Goal: Transaction & Acquisition: Purchase product/service

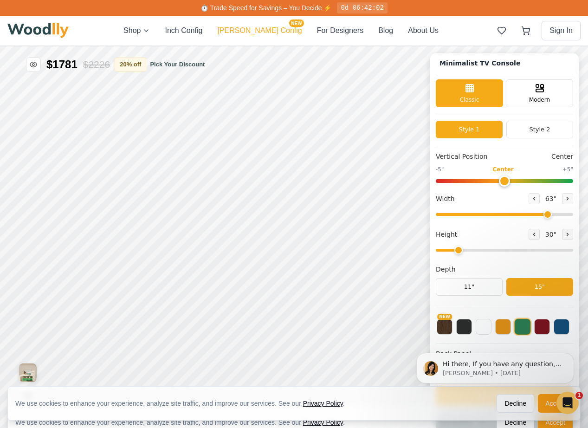
click at [261, 34] on button "[PERSON_NAME] Config NEW" at bounding box center [259, 30] width 84 height 11
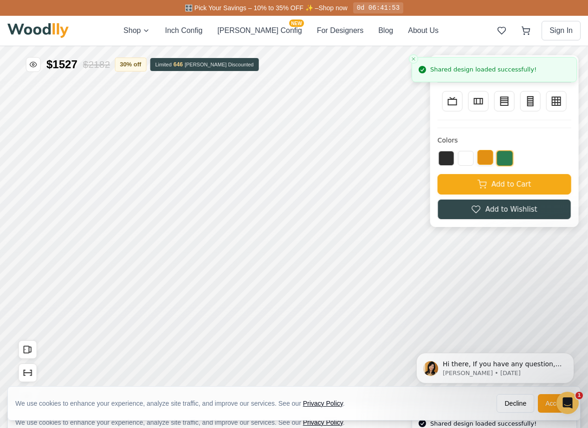
click at [489, 159] on button at bounding box center [485, 157] width 16 height 15
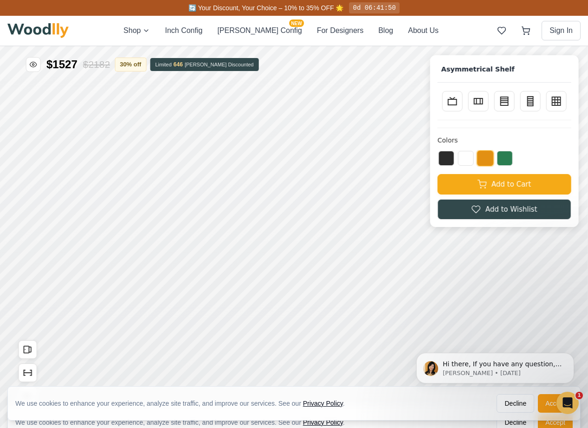
scroll to position [6, 0]
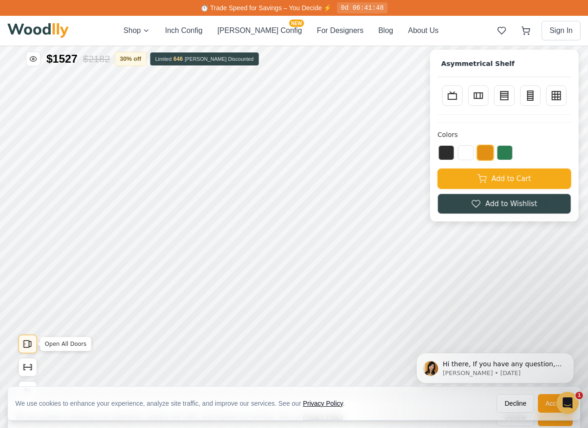
click at [26, 348] on icon "Open All Doors" at bounding box center [28, 344] width 10 height 10
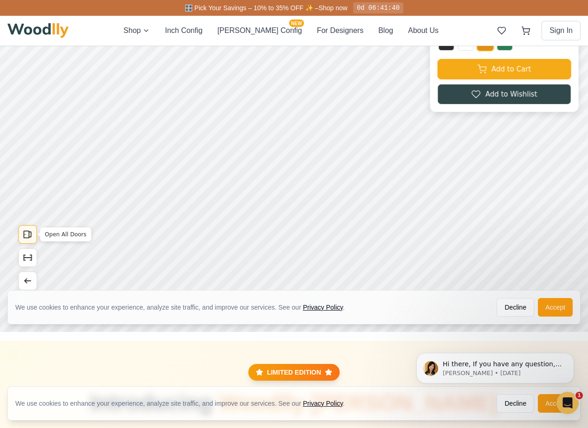
scroll to position [122, 0]
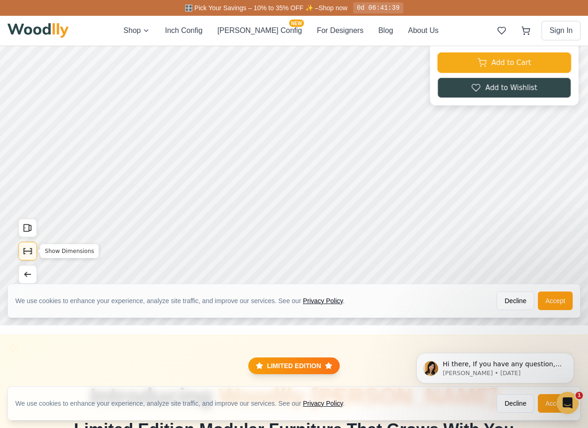
click at [25, 251] on icon "Show Dimensions" at bounding box center [28, 251] width 10 height 10
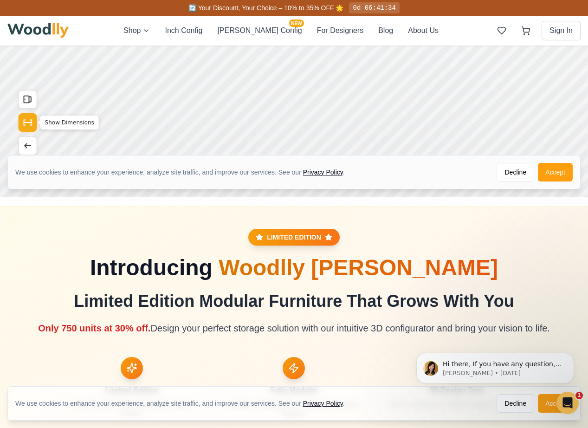
scroll to position [0, 0]
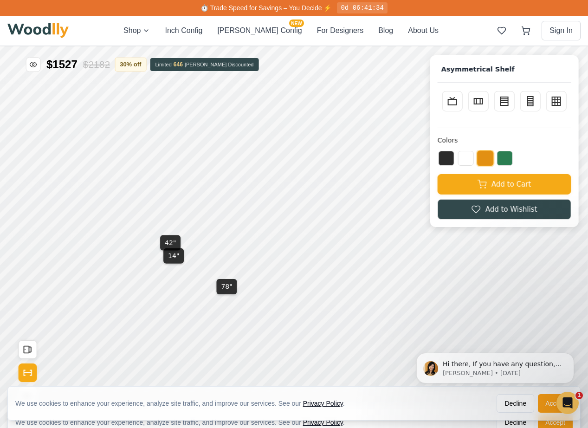
click at [472, 126] on div "Colors Add to Cart Add to Wishlist" at bounding box center [504, 170] width 134 height 100
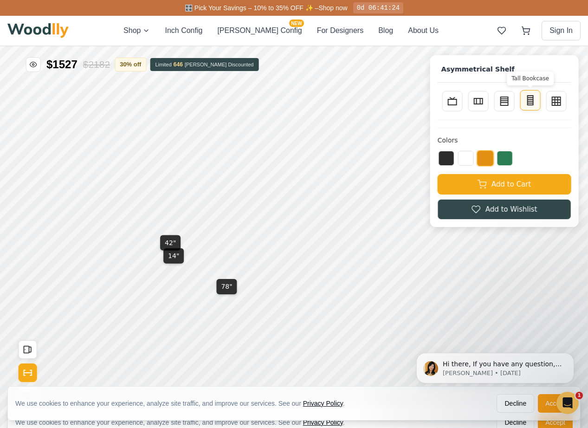
click at [531, 99] on line at bounding box center [531, 99] width 6 height 0
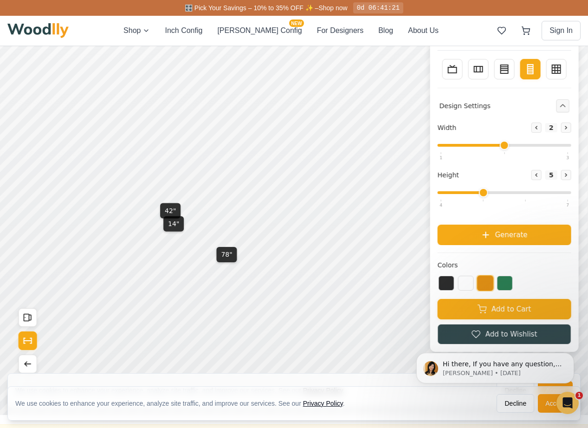
scroll to position [29, 0]
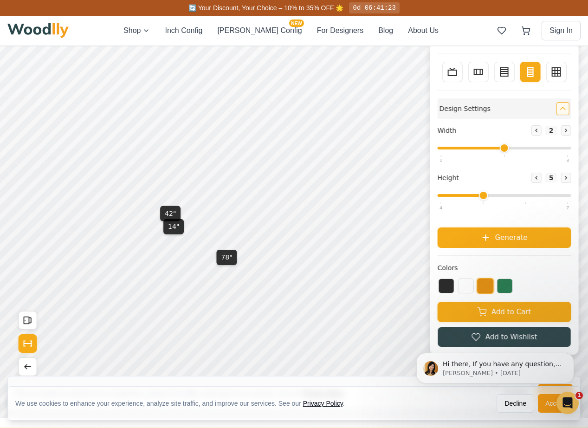
click at [560, 114] on button "Collapse controls" at bounding box center [562, 108] width 13 height 13
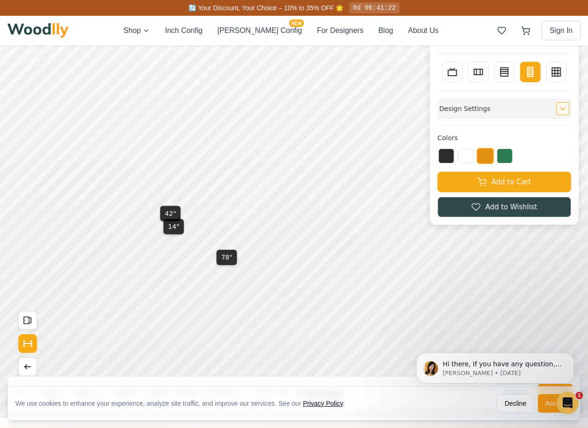
click at [560, 114] on button "Expand controls" at bounding box center [562, 108] width 13 height 13
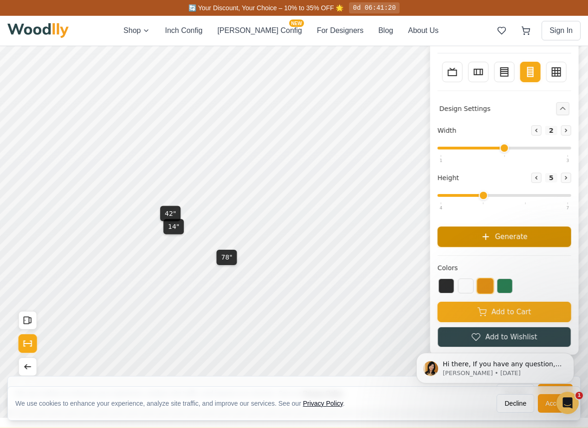
click at [508, 235] on span "Generate" at bounding box center [511, 236] width 32 height 11
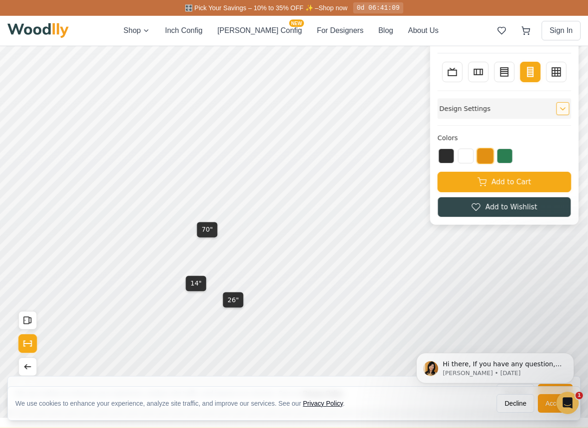
click at [562, 105] on icon "Expand controls" at bounding box center [563, 108] width 6 height 6
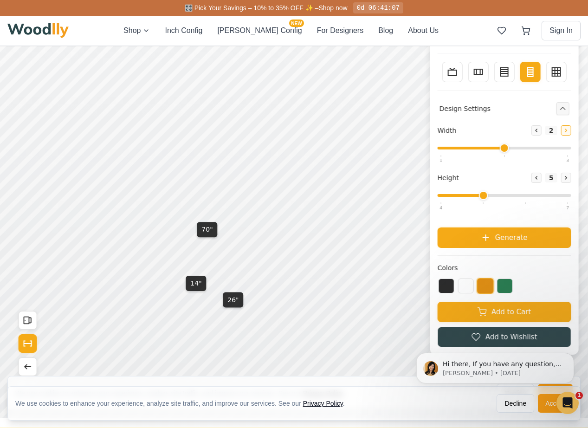
click at [566, 133] on icon at bounding box center [566, 131] width 6 height 6
type input "3"
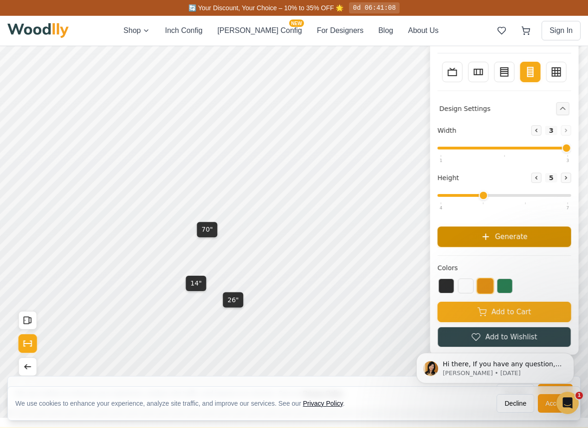
click at [510, 230] on button "Generate" at bounding box center [504, 236] width 134 height 20
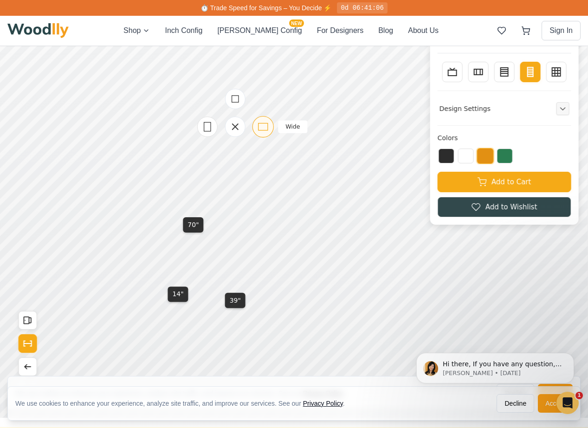
click at [261, 127] on icon at bounding box center [263, 127] width 12 height 12
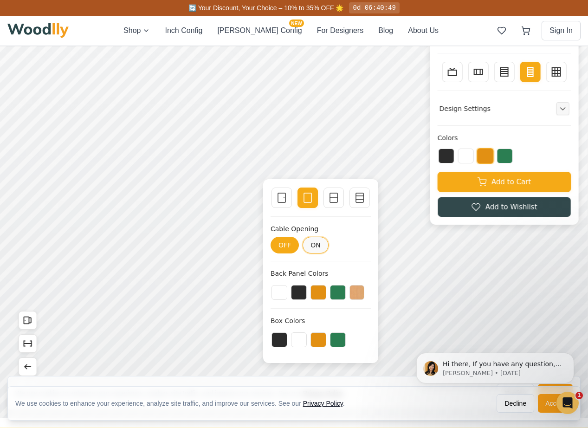
click at [311, 244] on button "ON" at bounding box center [315, 245] width 26 height 17
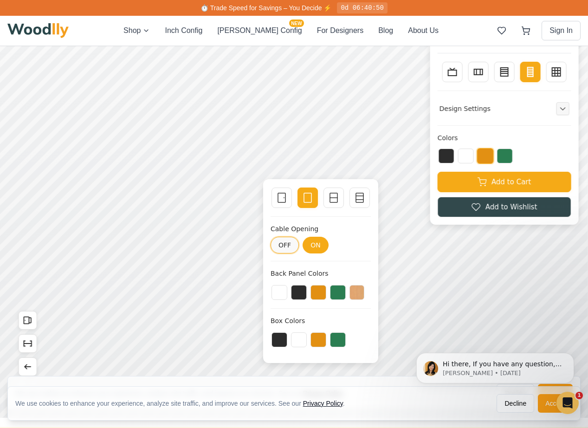
click at [286, 246] on button "OFF" at bounding box center [284, 245] width 28 height 17
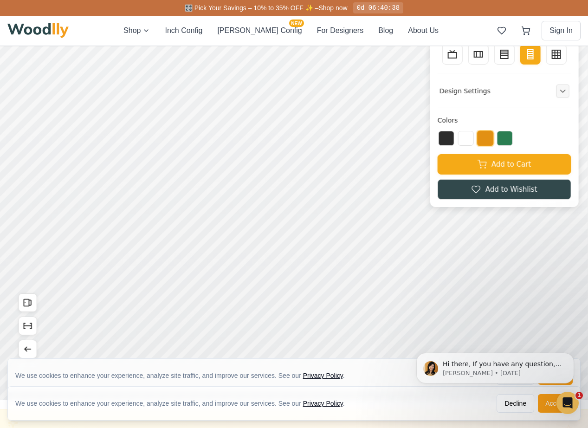
scroll to position [28, 0]
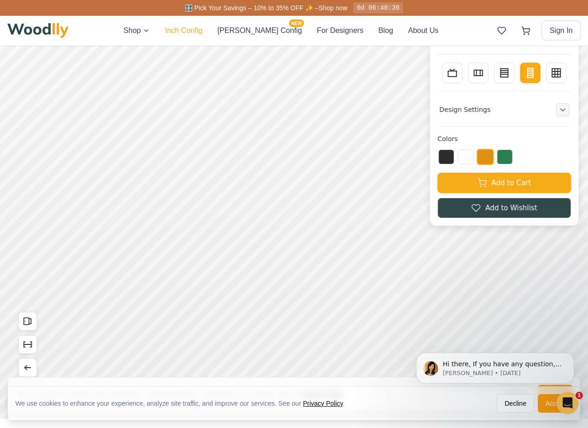
click at [202, 30] on button "Inch Config" at bounding box center [184, 30] width 38 height 11
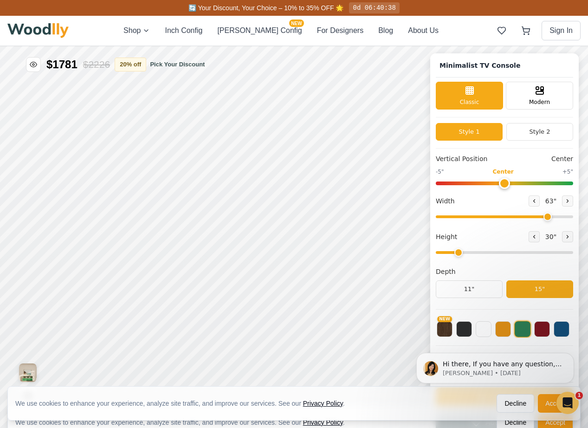
type input "63"
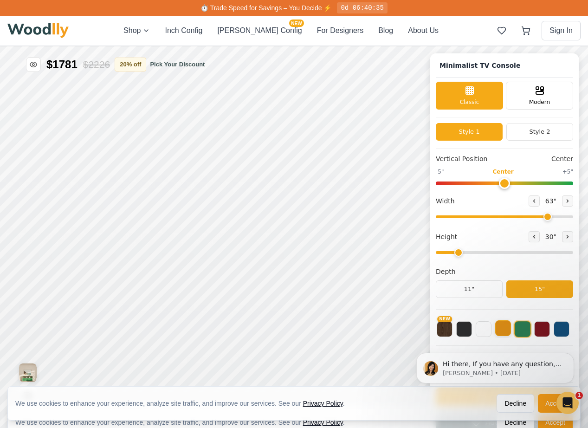
click at [498, 330] on button at bounding box center [503, 328] width 16 height 16
click at [444, 333] on button "NEW" at bounding box center [445, 328] width 16 height 16
click at [506, 330] on button at bounding box center [503, 328] width 16 height 16
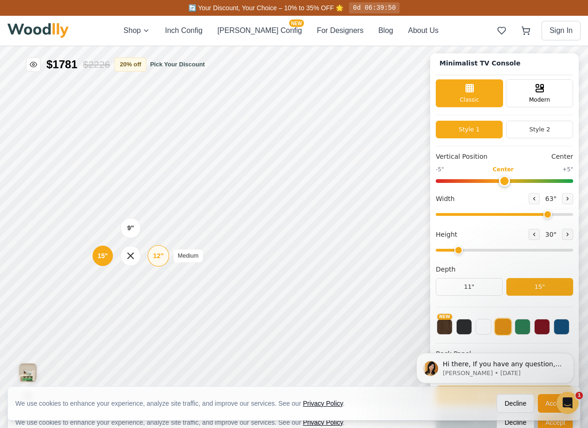
click at [154, 256] on div "12"" at bounding box center [158, 256] width 11 height 10
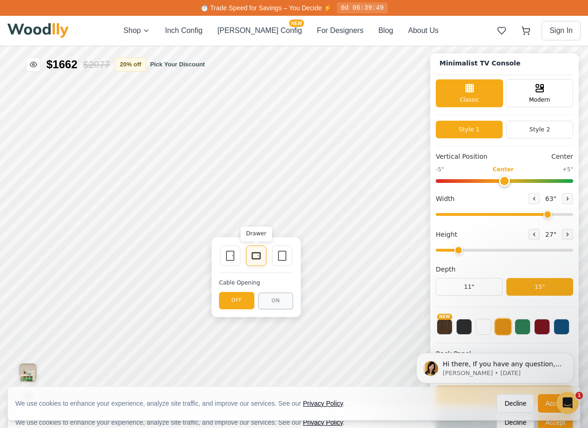
click at [254, 262] on div "Drawer" at bounding box center [256, 255] width 20 height 20
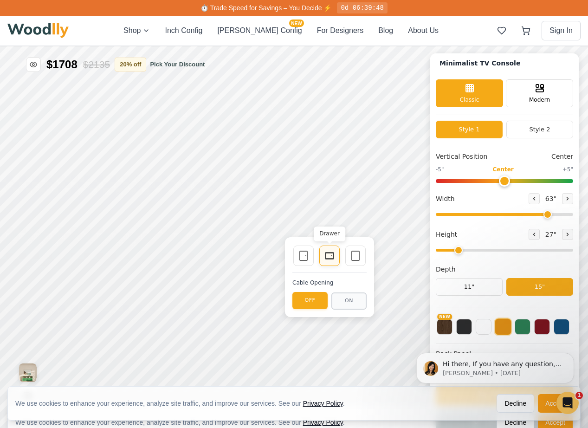
click at [328, 255] on icon at bounding box center [329, 255] width 11 height 11
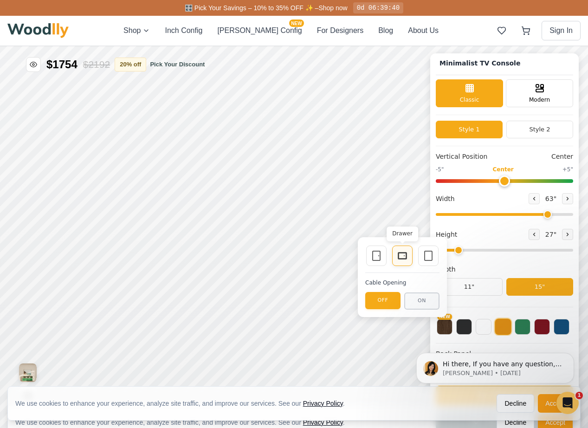
click at [402, 254] on icon at bounding box center [402, 255] width 11 height 11
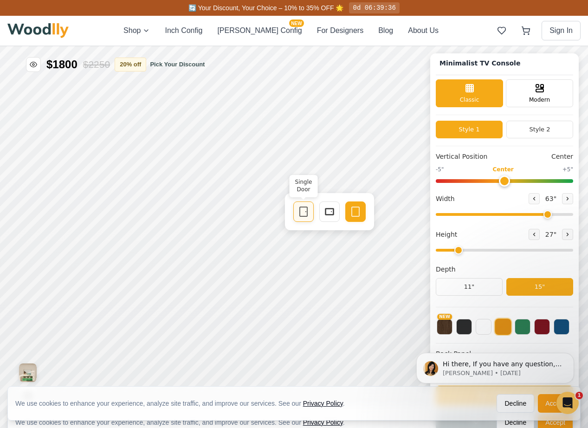
click at [301, 210] on icon at bounding box center [303, 211] width 11 height 11
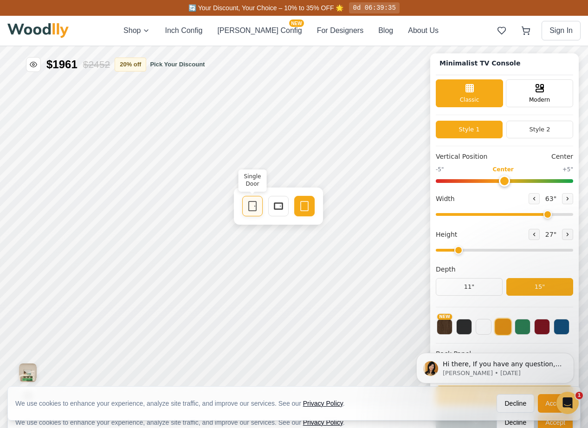
click at [256, 214] on div "Single Door" at bounding box center [252, 206] width 20 height 20
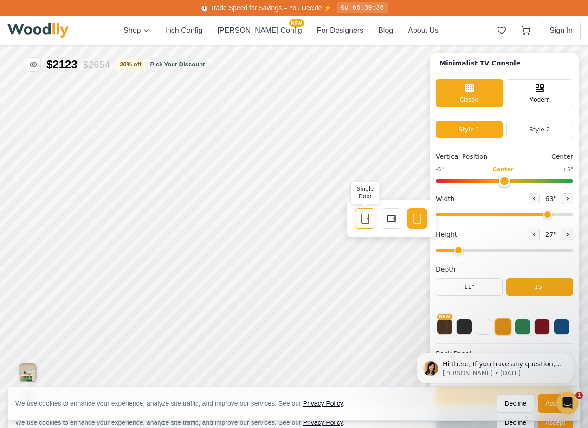
click at [364, 222] on icon at bounding box center [365, 218] width 11 height 11
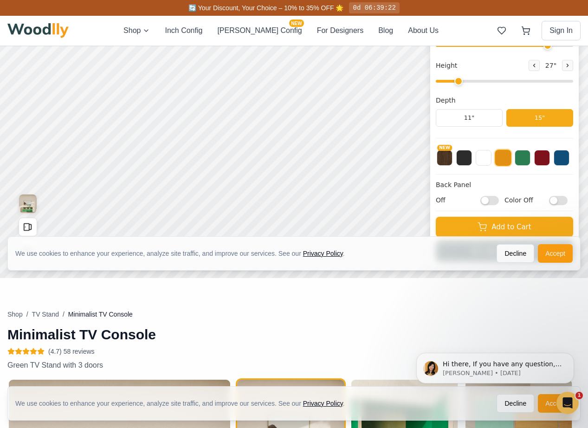
scroll to position [185, 0]
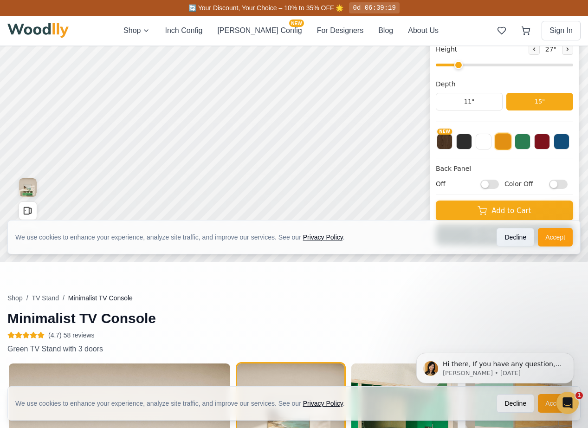
click at [510, 241] on button "Decline" at bounding box center [515, 237] width 38 height 19
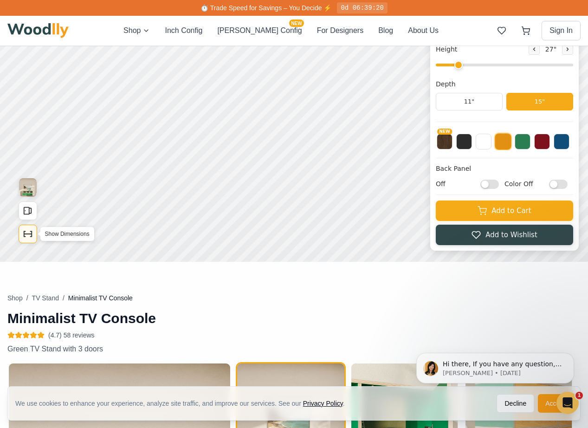
click at [28, 234] on icon "Show Dimensions" at bounding box center [28, 234] width 10 height 10
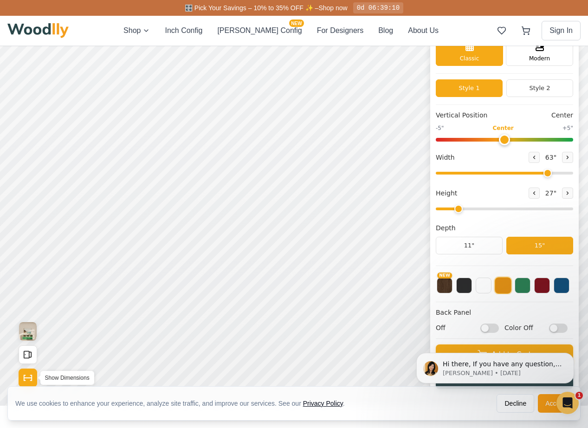
scroll to position [29, 0]
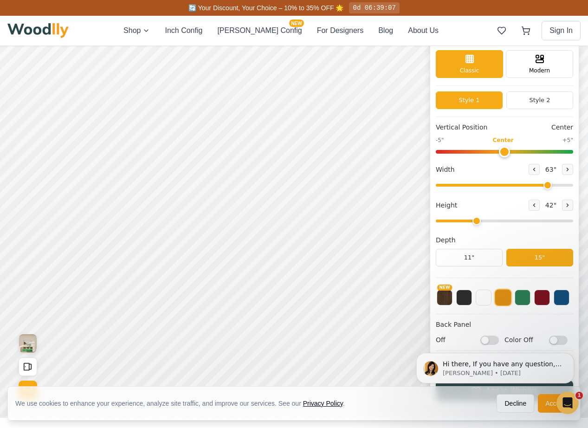
drag, startPoint x: 456, startPoint y: 223, endPoint x: 476, endPoint y: 225, distance: 20.0
type input "3"
click at [476, 222] on input "range" at bounding box center [504, 220] width 137 height 3
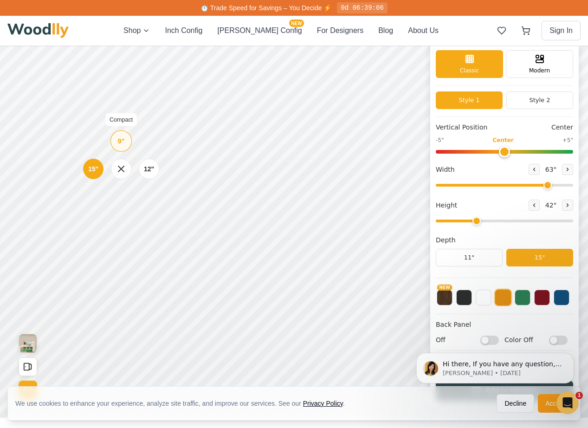
click at [118, 142] on div "9"" at bounding box center [121, 141] width 7 height 10
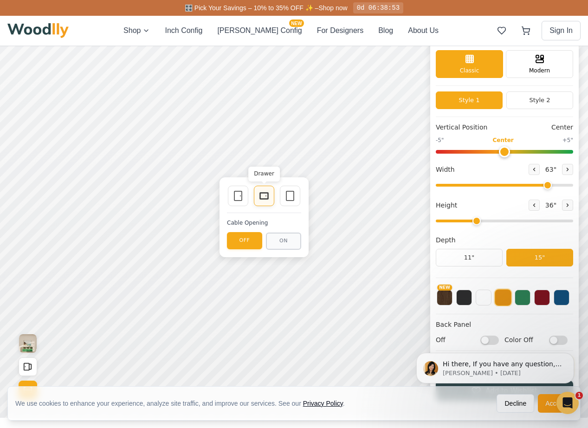
click at [270, 193] on div "Drawer" at bounding box center [264, 196] width 20 height 20
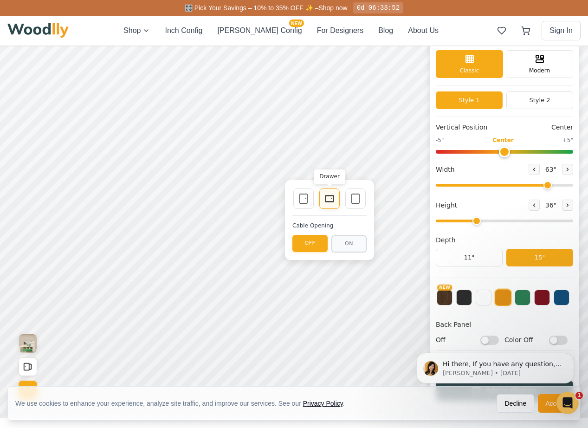
click at [332, 194] on icon at bounding box center [329, 198] width 11 height 11
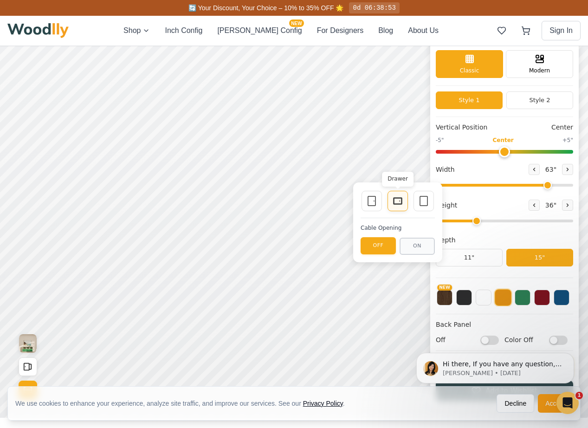
click at [400, 205] on icon at bounding box center [397, 200] width 11 height 11
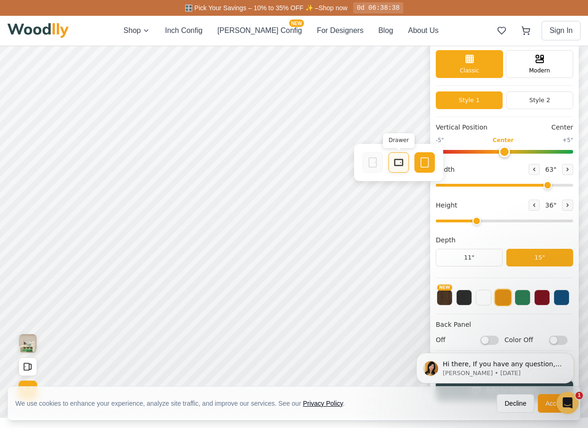
click at [400, 160] on icon at bounding box center [398, 162] width 11 height 11
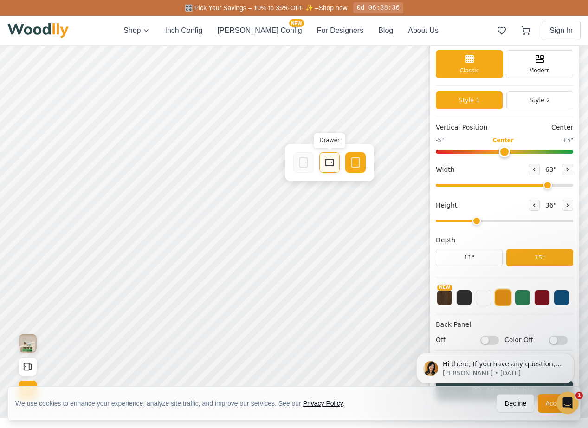
click at [336, 161] on div "Drawer" at bounding box center [329, 162] width 20 height 20
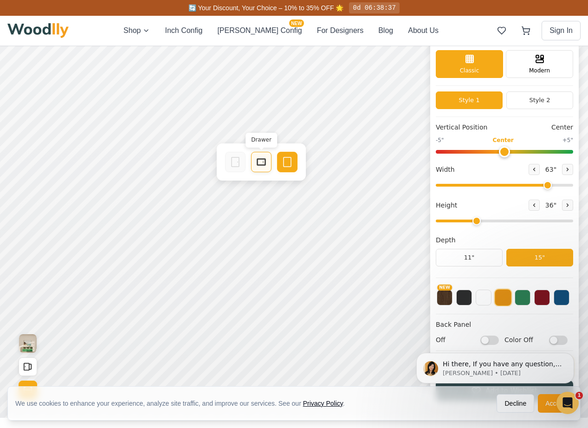
click at [258, 168] on div "Drawer" at bounding box center [261, 162] width 20 height 20
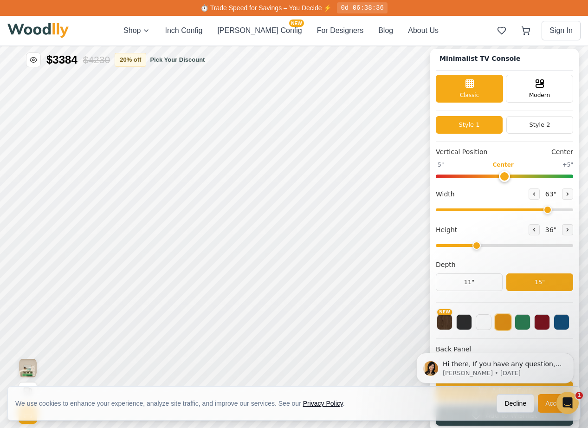
scroll to position [6, 0]
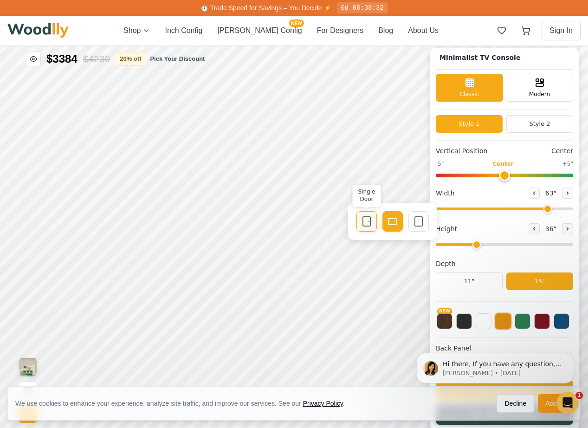
click at [367, 219] on icon at bounding box center [366, 221] width 11 height 11
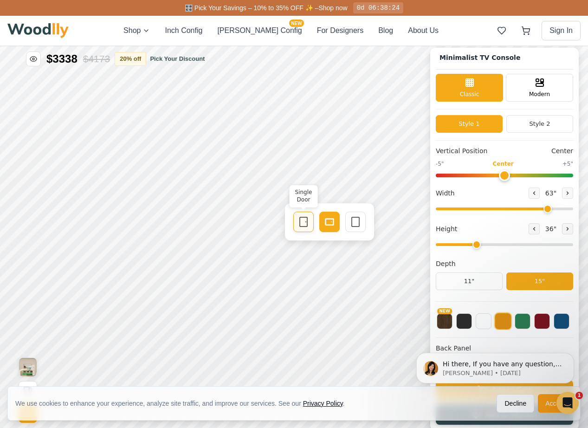
click at [310, 220] on div "Single Door" at bounding box center [303, 222] width 20 height 20
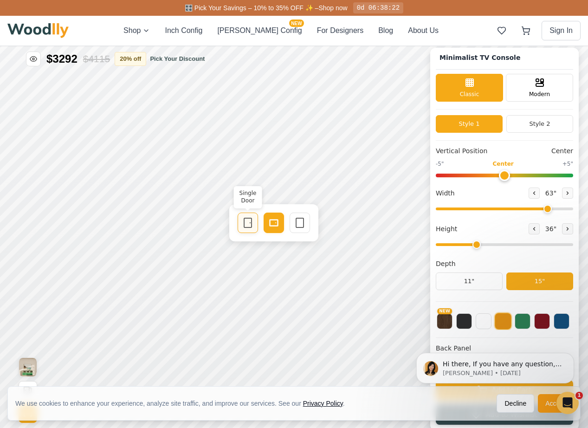
click at [250, 219] on icon at bounding box center [247, 222] width 11 height 11
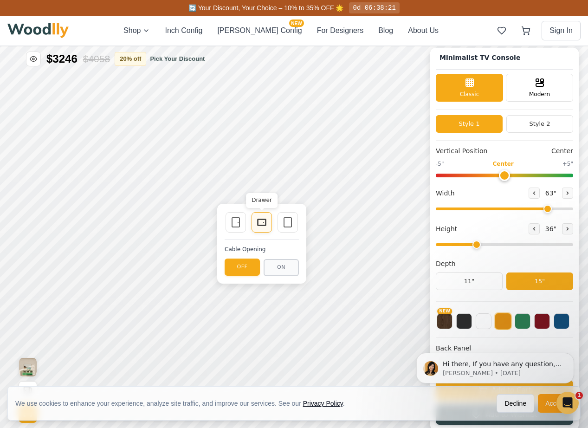
click at [256, 219] on icon at bounding box center [261, 222] width 11 height 11
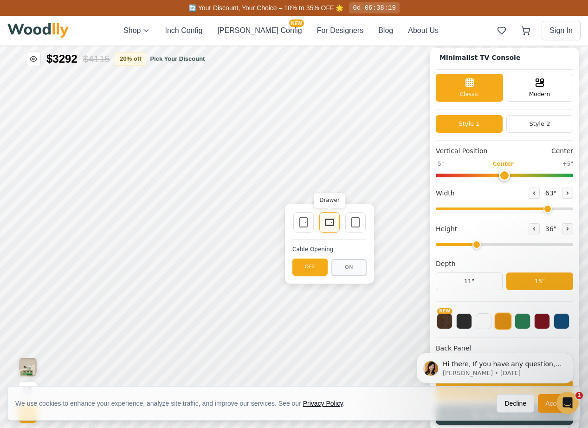
click at [332, 217] on icon at bounding box center [329, 222] width 11 height 11
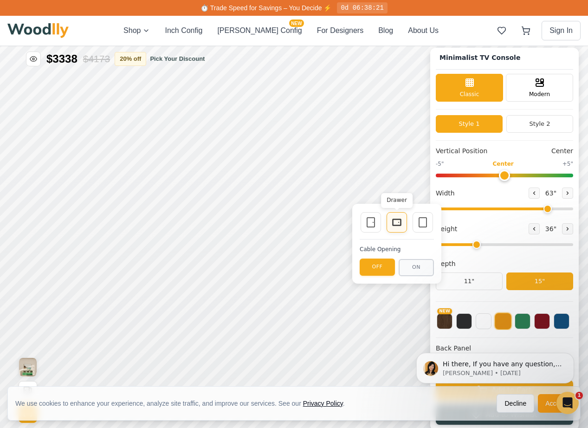
click at [396, 220] on icon at bounding box center [396, 222] width 11 height 11
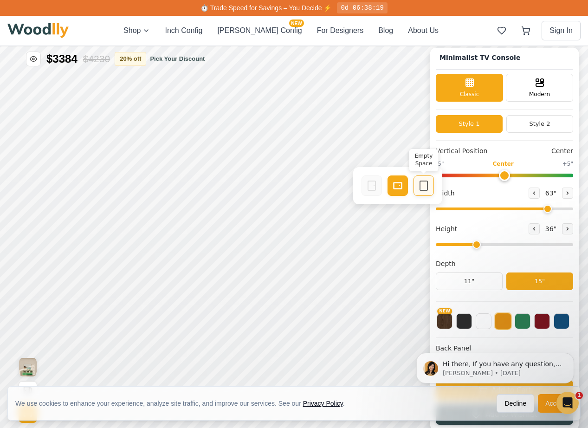
click at [426, 186] on icon at bounding box center [423, 185] width 11 height 11
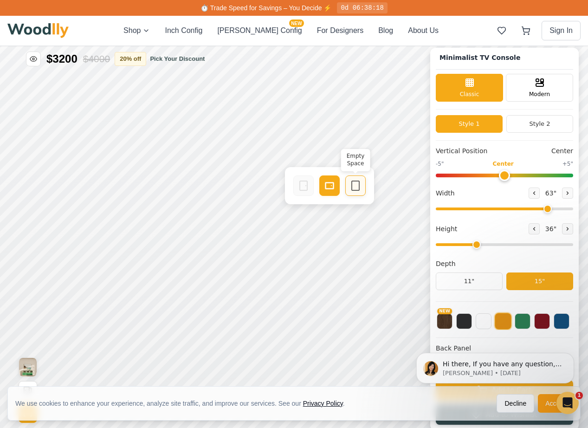
click at [361, 186] on div "Empty Space" at bounding box center [355, 185] width 20 height 20
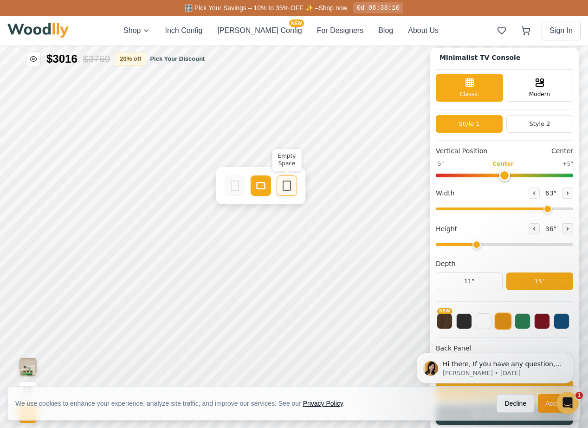
click at [286, 180] on icon at bounding box center [286, 185] width 11 height 11
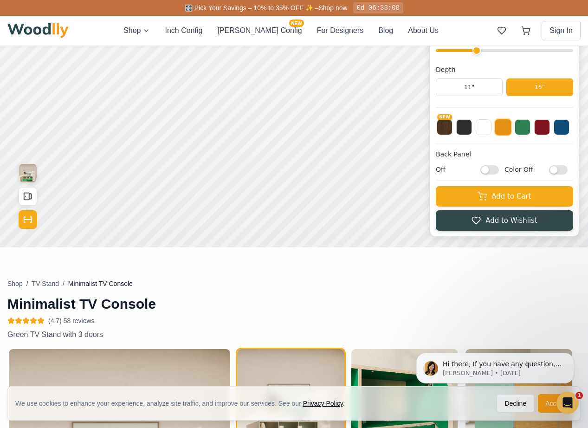
scroll to position [212, 0]
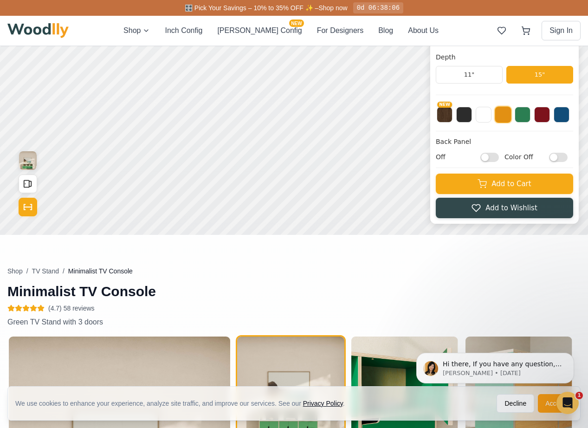
click at [488, 155] on input "Off" at bounding box center [489, 157] width 19 height 9
checkbox input "true"
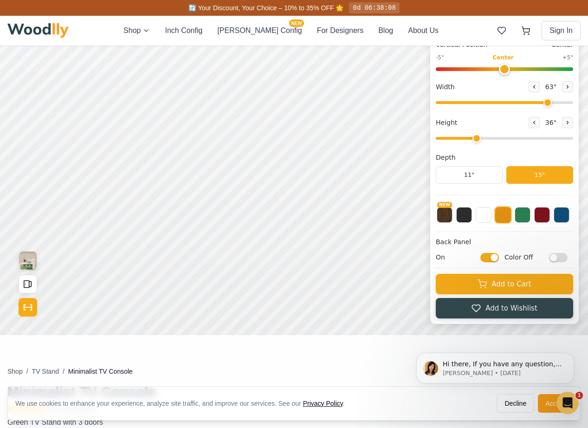
scroll to position [101, 0]
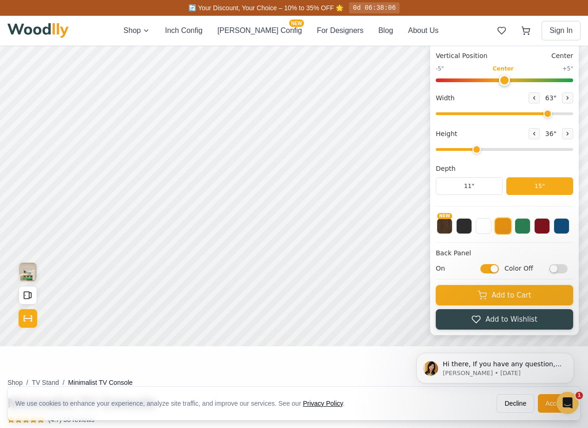
click at [554, 267] on input "Color Off" at bounding box center [558, 268] width 19 height 9
checkbox input "true"
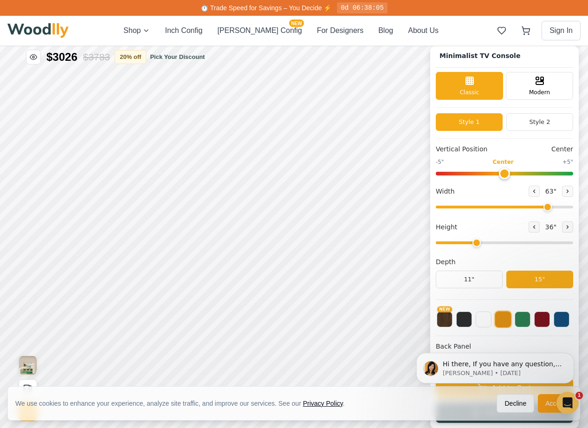
scroll to position [0, 0]
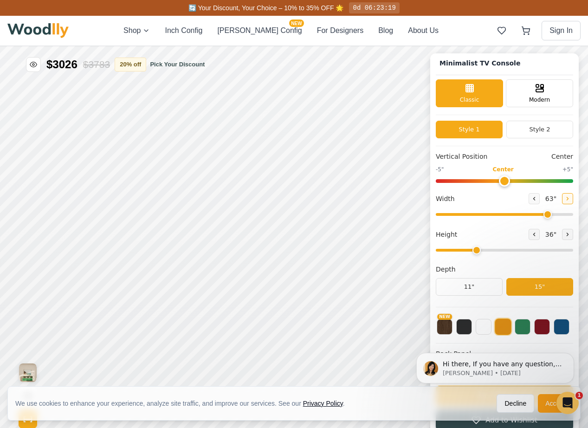
click at [566, 196] on icon at bounding box center [568, 199] width 6 height 6
click at [566, 197] on icon at bounding box center [568, 199] width 6 height 6
click at [532, 198] on icon at bounding box center [534, 199] width 6 height 6
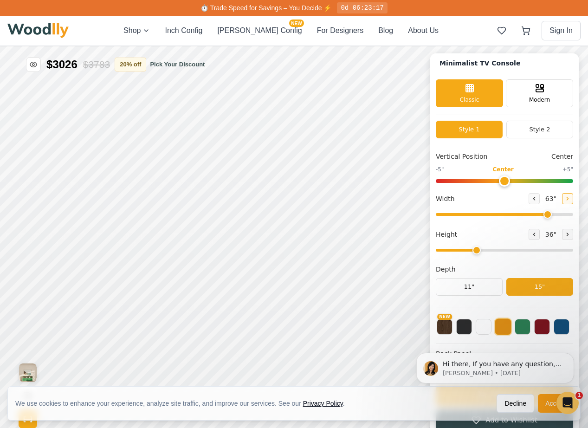
click at [562, 199] on button at bounding box center [567, 198] width 11 height 11
click at [531, 196] on icon at bounding box center [534, 199] width 6 height 6
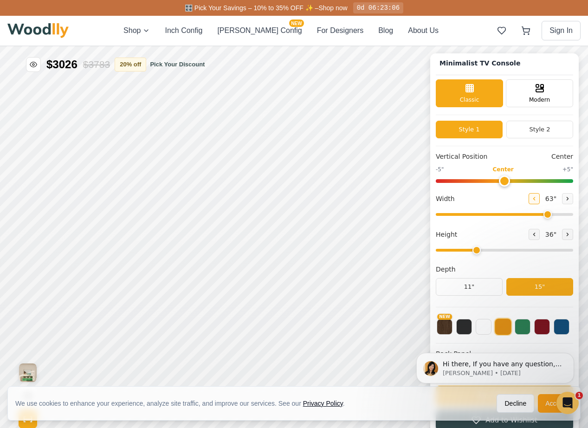
click at [531, 196] on icon at bounding box center [534, 199] width 6 height 6
click at [565, 196] on icon at bounding box center [568, 199] width 6 height 6
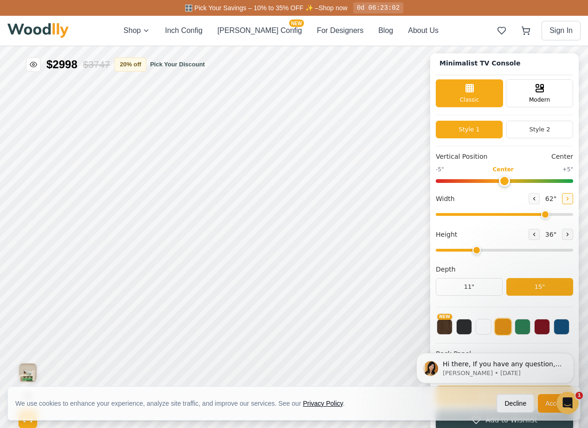
click at [565, 196] on icon at bounding box center [568, 199] width 6 height 6
type input "63"
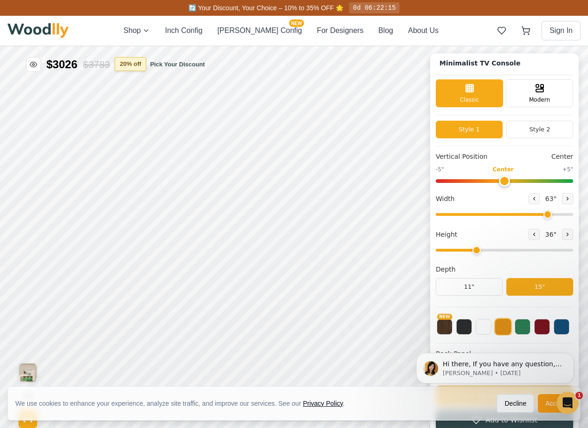
click at [140, 65] on button "20 % off" at bounding box center [131, 64] width 32 height 14
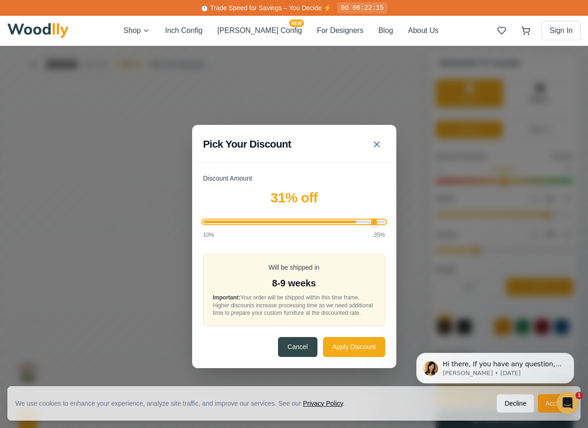
type input "35"
drag, startPoint x: 276, startPoint y: 219, endPoint x: 413, endPoint y: 223, distance: 137.4
click at [413, 223] on div "Pick Your Discount Discount Amount 35 % off 10% 35% Will be shipped in 8-9 week…" at bounding box center [294, 246] width 588 height 401
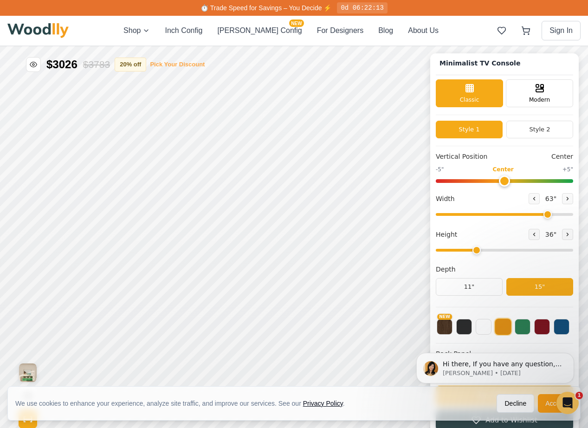
click at [175, 67] on button "Pick Your Discount" at bounding box center [177, 64] width 55 height 9
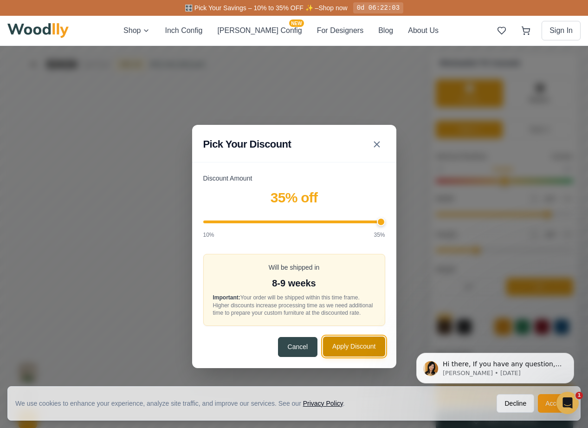
click at [360, 354] on button "Apply Discount" at bounding box center [354, 346] width 62 height 20
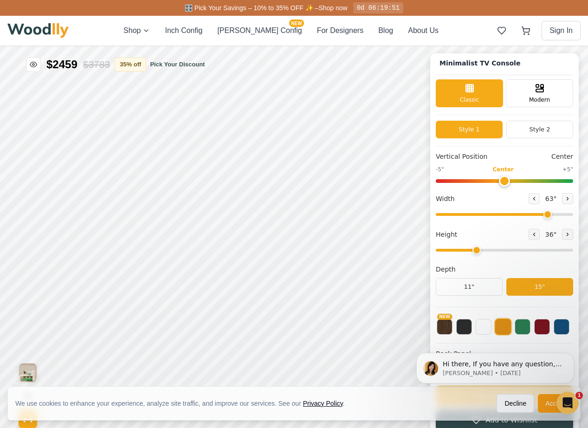
click at [385, 8] on div "0d 06:19:51" at bounding box center [378, 7] width 50 height 11
click at [32, 66] on icon "Toggle price visibility" at bounding box center [33, 64] width 7 height 5
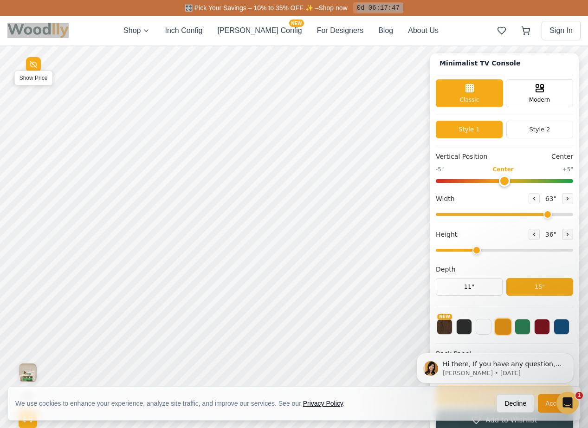
click at [32, 66] on icon "Toggle price visibility" at bounding box center [32, 65] width 5 height 4
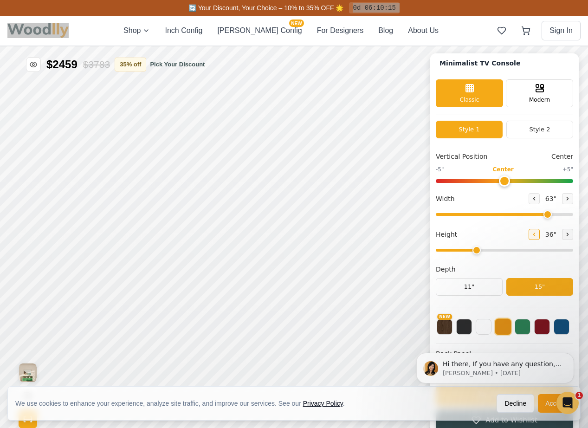
click at [531, 233] on icon at bounding box center [534, 235] width 6 height 6
type input "2"
click at [98, 191] on div "9"" at bounding box center [95, 192] width 7 height 10
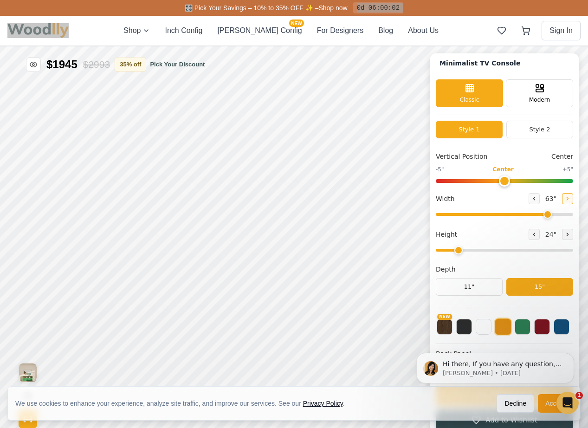
click at [562, 200] on button at bounding box center [567, 198] width 11 height 11
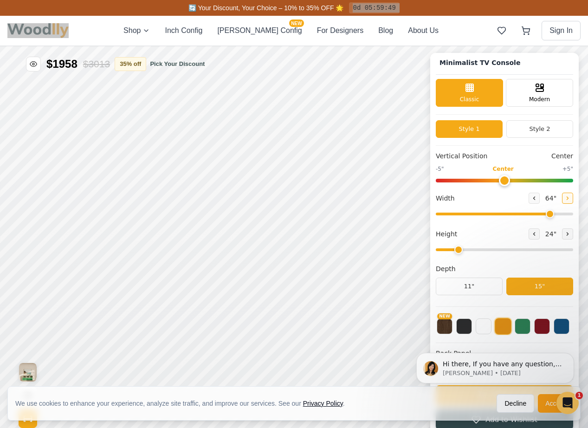
click at [565, 199] on icon at bounding box center [568, 198] width 6 height 6
click at [531, 198] on icon at bounding box center [534, 198] width 6 height 6
type input "64"
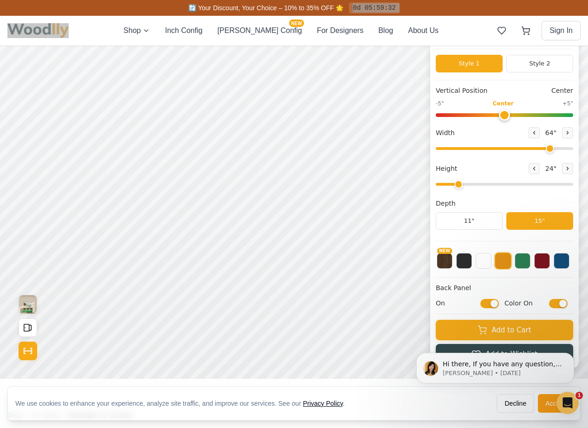
scroll to position [96, 0]
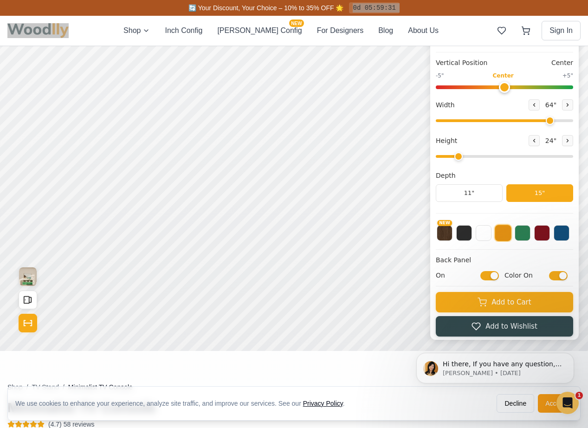
click at [490, 277] on input "On" at bounding box center [489, 275] width 19 height 9
checkbox input "false"
click at [557, 273] on input "Color On" at bounding box center [558, 275] width 19 height 9
checkbox input "false"
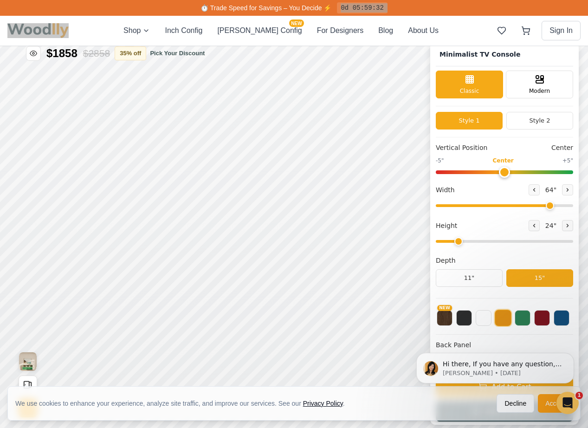
scroll to position [0, 0]
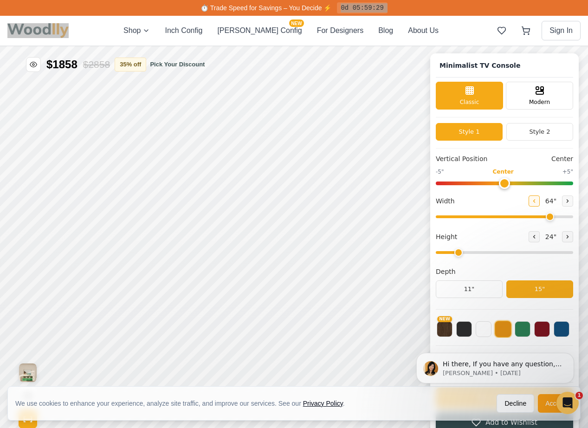
click at [534, 200] on icon at bounding box center [534, 200] width 1 height 3
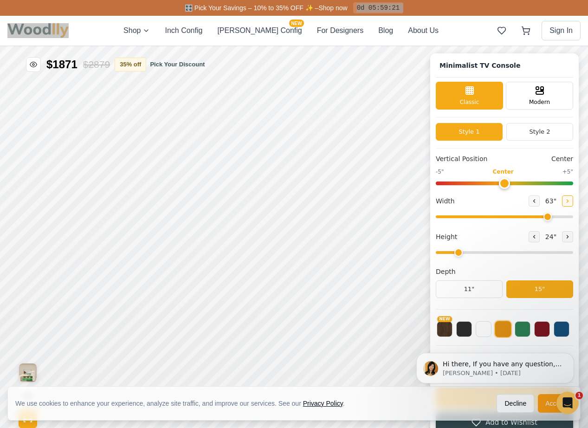
click at [565, 202] on icon at bounding box center [568, 201] width 6 height 6
click at [529, 204] on button at bounding box center [533, 200] width 11 height 11
click at [564, 203] on button at bounding box center [567, 200] width 11 height 11
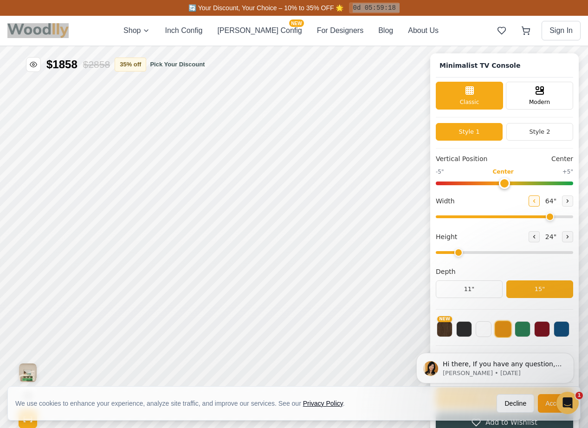
click at [532, 201] on icon at bounding box center [534, 201] width 6 height 6
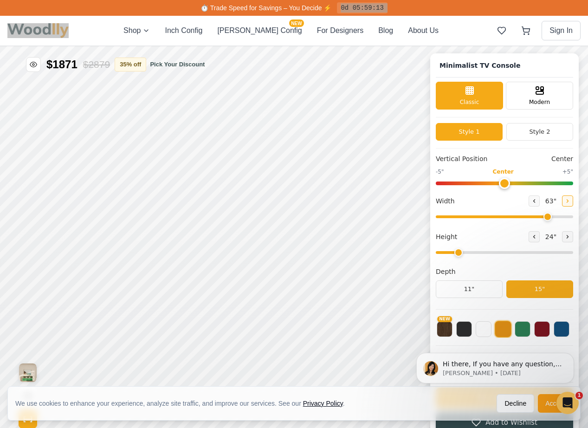
click at [563, 205] on button at bounding box center [567, 200] width 11 height 11
click at [531, 198] on icon at bounding box center [534, 201] width 6 height 6
type input "63"
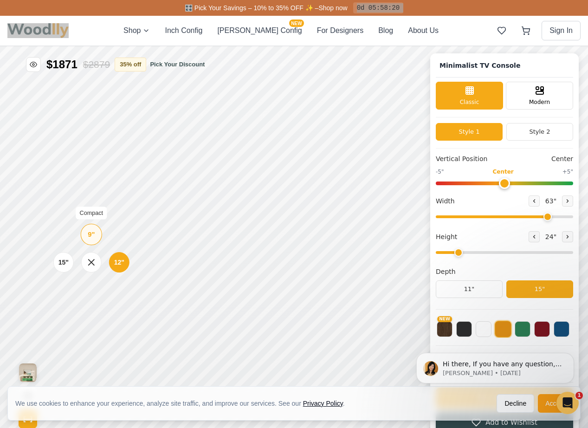
click at [93, 233] on div "9"" at bounding box center [91, 234] width 7 height 10
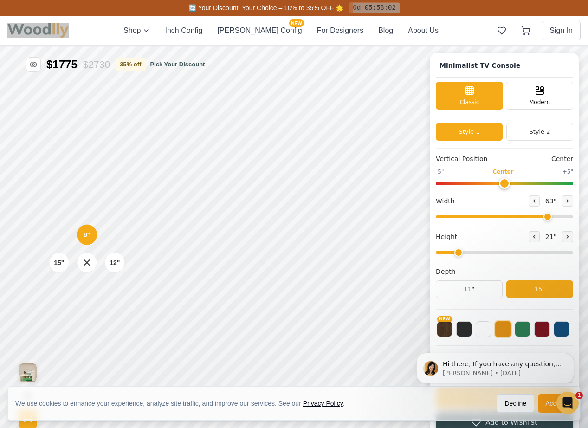
click at [97, 295] on div "9" 12" 15"" at bounding box center [86, 262] width 93 height 93
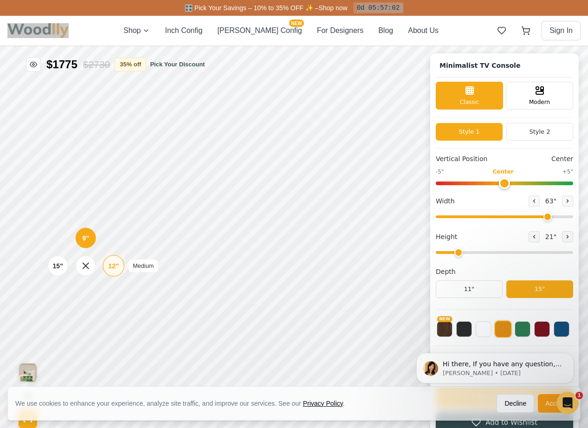
click at [109, 266] on div "12"" at bounding box center [113, 266] width 11 height 10
click at [127, 217] on div "12"" at bounding box center [126, 219] width 11 height 10
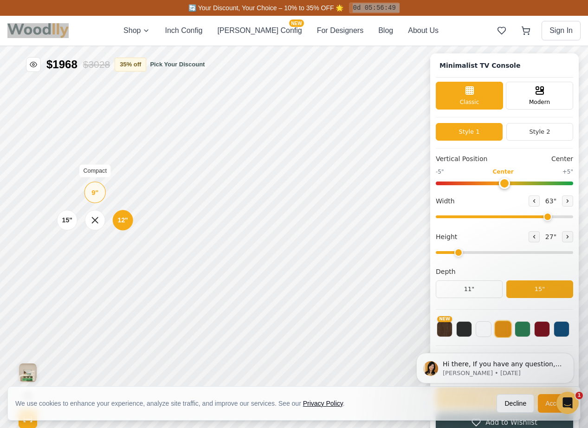
click at [95, 197] on div "9"" at bounding box center [94, 192] width 7 height 10
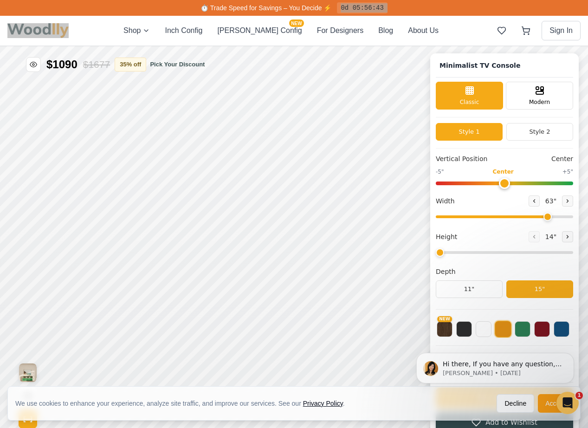
drag, startPoint x: 458, startPoint y: 253, endPoint x: 444, endPoint y: 254, distance: 13.9
click at [444, 253] on input "range" at bounding box center [504, 252] width 137 height 3
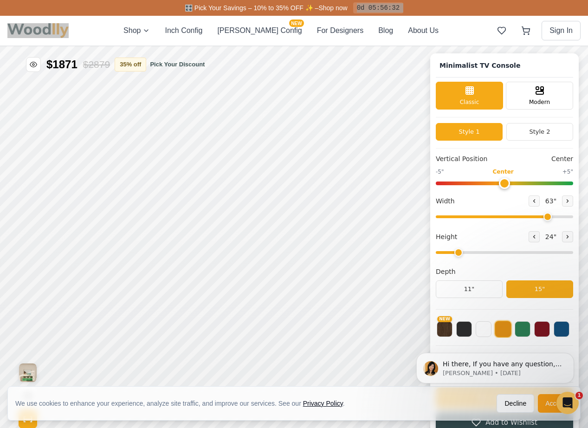
drag, startPoint x: 444, startPoint y: 254, endPoint x: 455, endPoint y: 254, distance: 10.2
type input "2"
click at [455, 254] on input "range" at bounding box center [504, 252] width 137 height 3
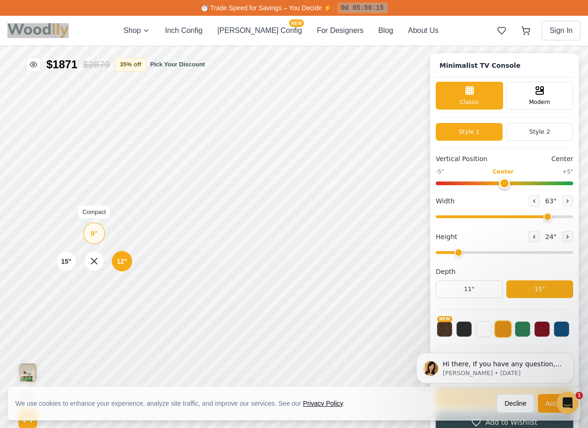
click at [89, 232] on div "9" Compact" at bounding box center [94, 233] width 21 height 21
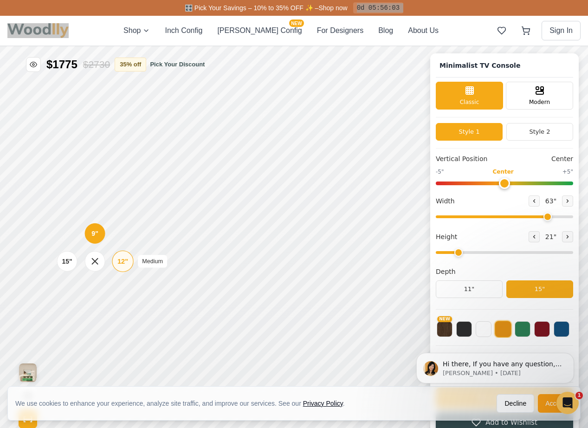
click at [124, 260] on div "12"" at bounding box center [122, 261] width 11 height 10
click at [527, 135] on button "Style 2" at bounding box center [539, 132] width 67 height 18
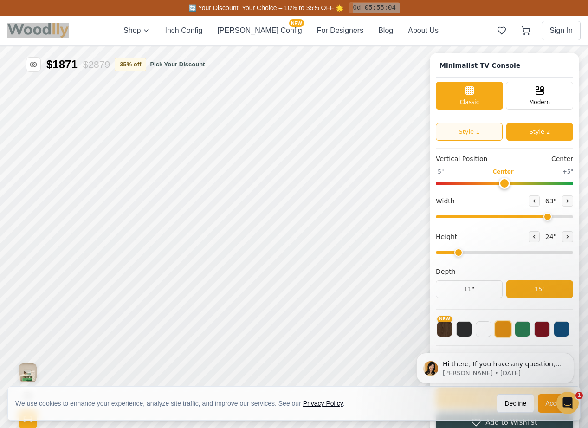
click at [482, 130] on button "Style 1" at bounding box center [469, 132] width 67 height 18
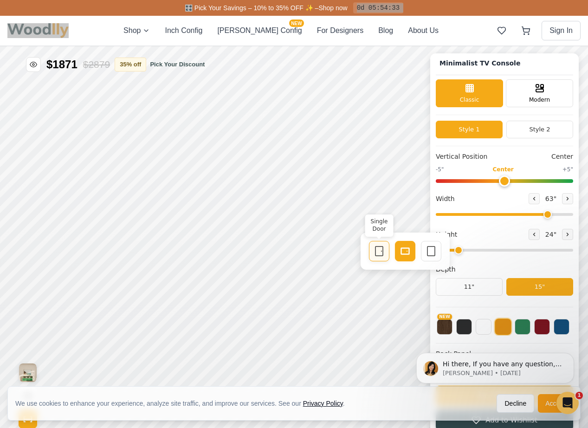
click at [386, 252] on div "Single Door" at bounding box center [379, 251] width 20 height 20
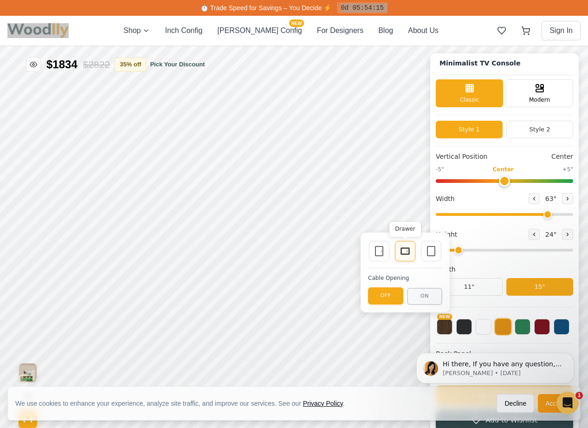
click at [407, 251] on icon at bounding box center [404, 250] width 11 height 11
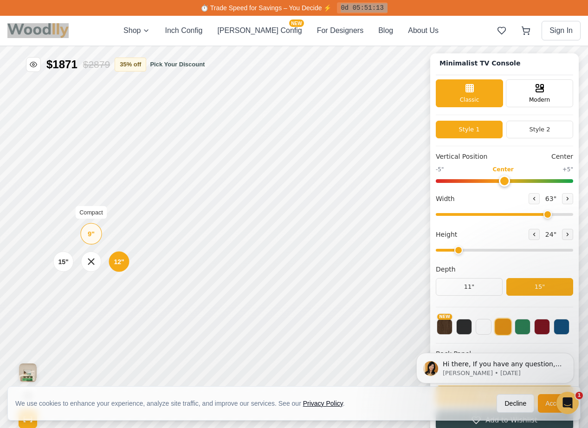
click at [90, 235] on div "9"" at bounding box center [91, 234] width 7 height 10
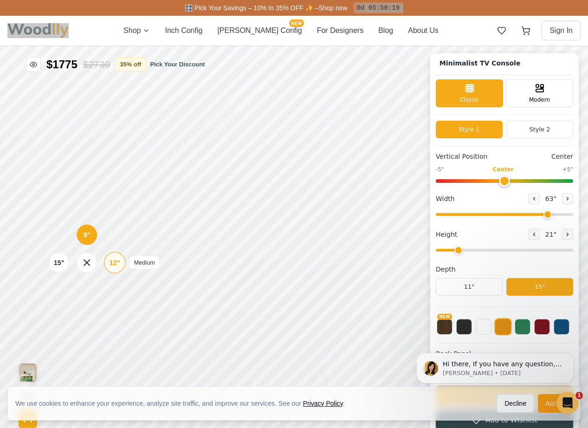
click at [113, 259] on div "12"" at bounding box center [114, 262] width 11 height 10
click at [123, 219] on div "12"" at bounding box center [118, 220] width 11 height 10
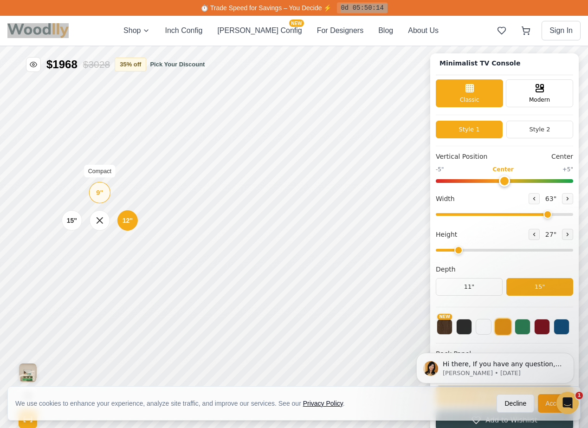
click at [101, 195] on div "9"" at bounding box center [99, 192] width 7 height 10
